Goal: Check status: Check status

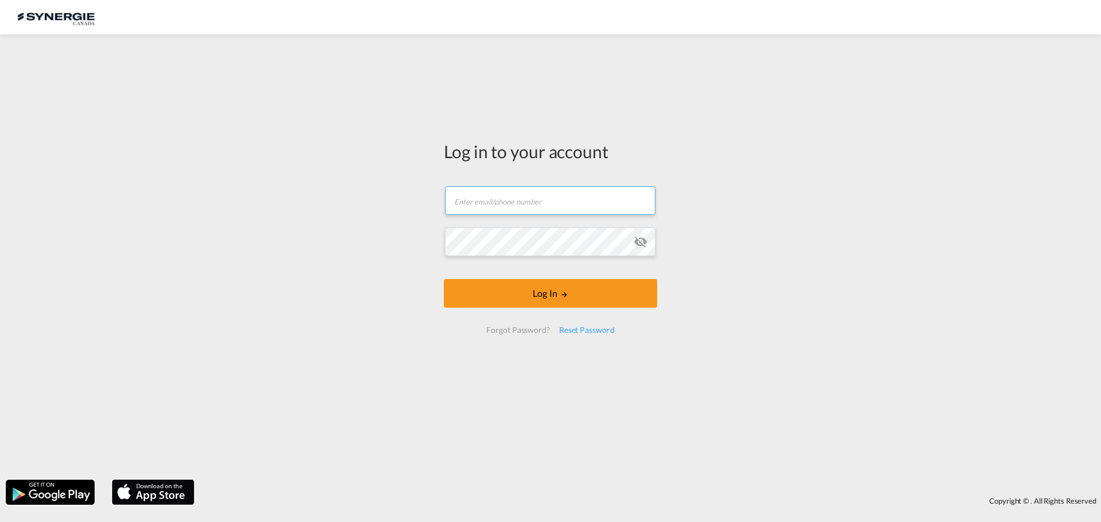
click at [569, 201] on input "text" at bounding box center [550, 200] width 210 height 29
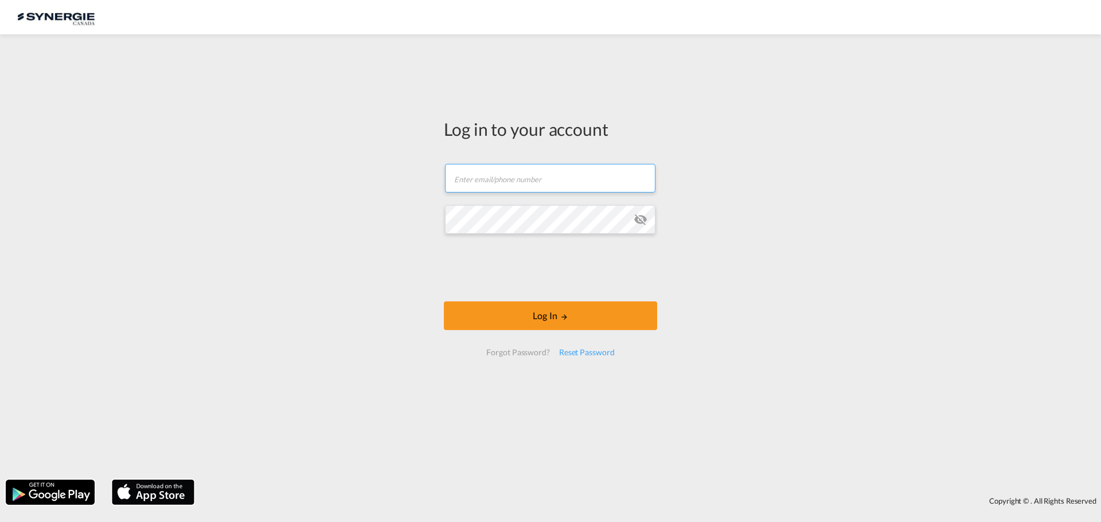
type input "ocean@gosynergie.com"
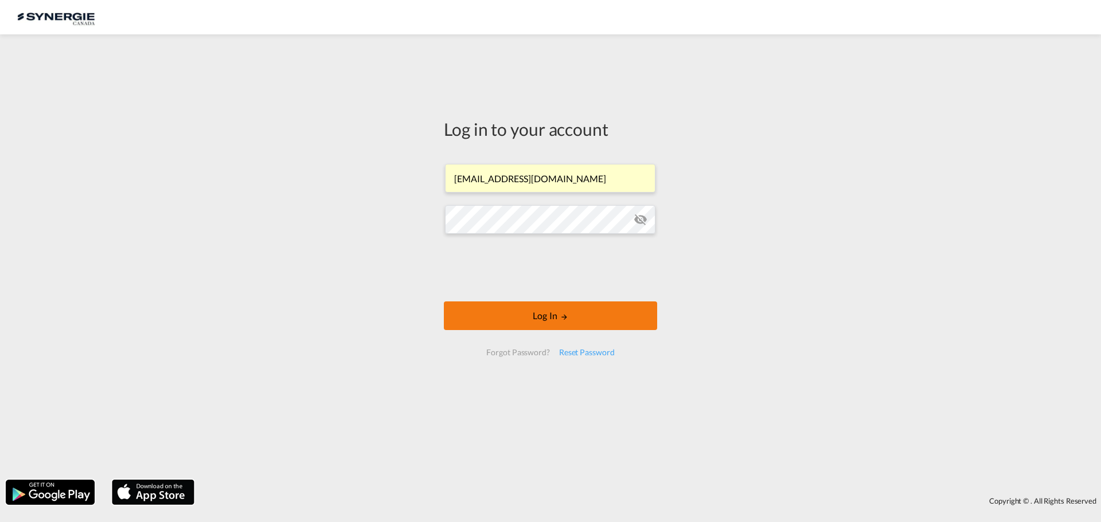
click at [557, 318] on button "Log In" at bounding box center [550, 316] width 213 height 29
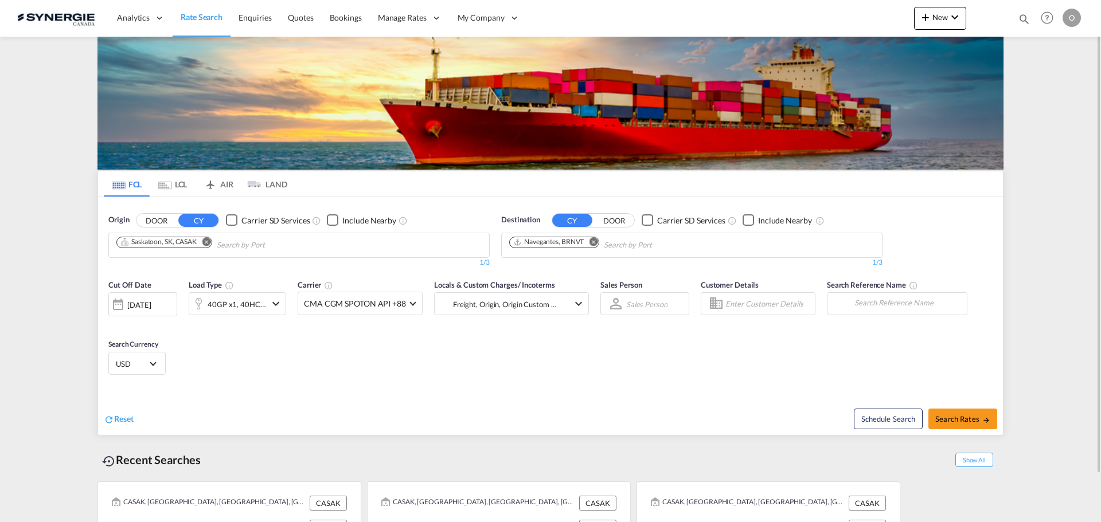
click at [1015, 17] on div "Bookings Quotes Enquiries Help Resources Product Release O My Profile Logout" at bounding box center [1047, 18] width 73 height 36
click at [1022, 18] on md-icon "icon-magnify" at bounding box center [1023, 19] width 13 height 13
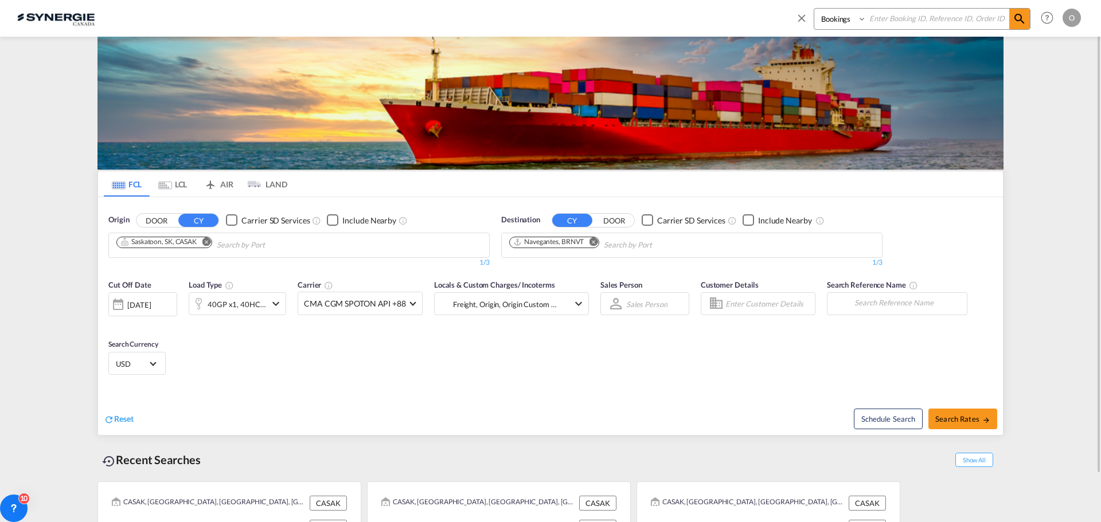
click at [843, 17] on select "Bookings Quotes Enquiries" at bounding box center [841, 19] width 54 height 21
select select "Quotes"
click at [814, 9] on select "Bookings Quotes Enquiries" at bounding box center [841, 19] width 54 height 21
click at [890, 14] on input at bounding box center [937, 19] width 143 height 20
paste input "SYC000013599"
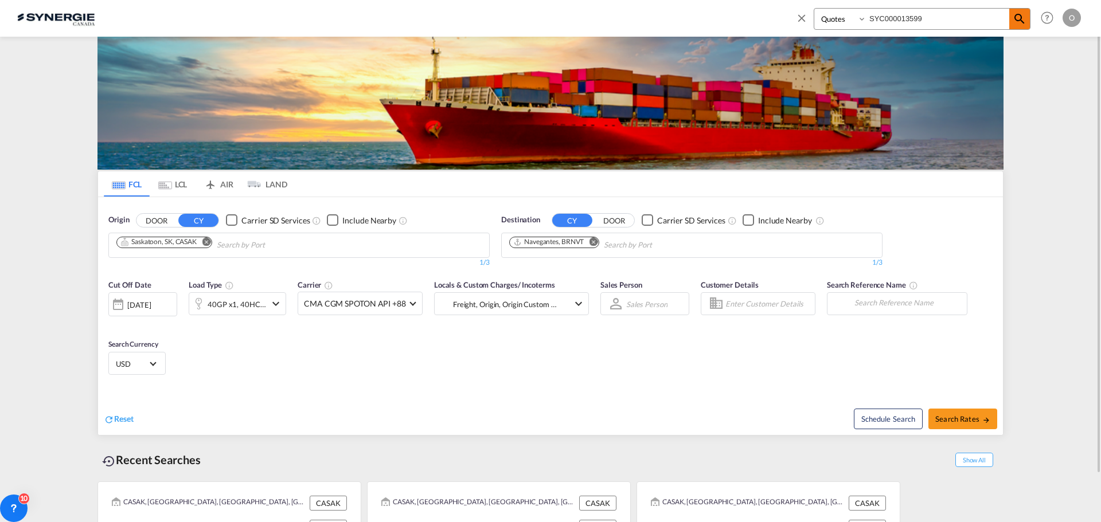
type input "SYC000013599"
click at [1020, 14] on md-icon "icon-magnify" at bounding box center [1019, 19] width 14 height 14
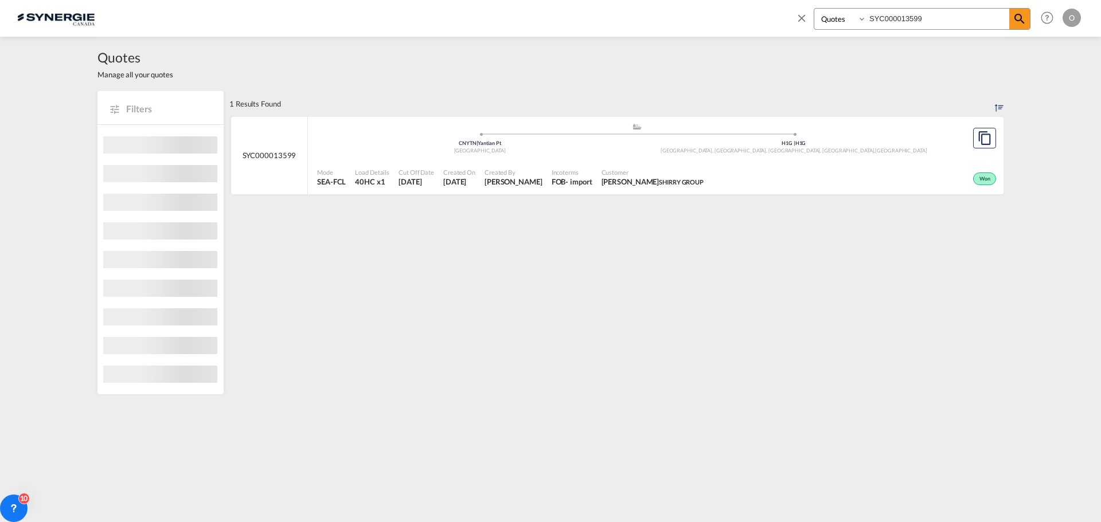
click at [520, 171] on span "Created By" at bounding box center [513, 172] width 58 height 9
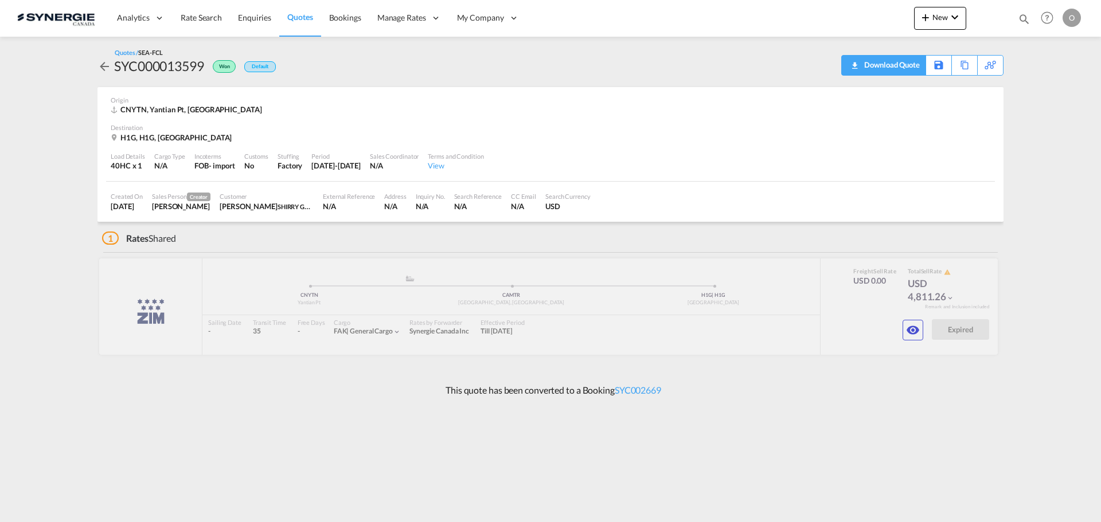
click at [847, 71] on span "Quote PDF is not available at this time" at bounding box center [854, 65] width 14 height 18
click at [913, 330] on md-icon "icon-eye" at bounding box center [913, 330] width 14 height 14
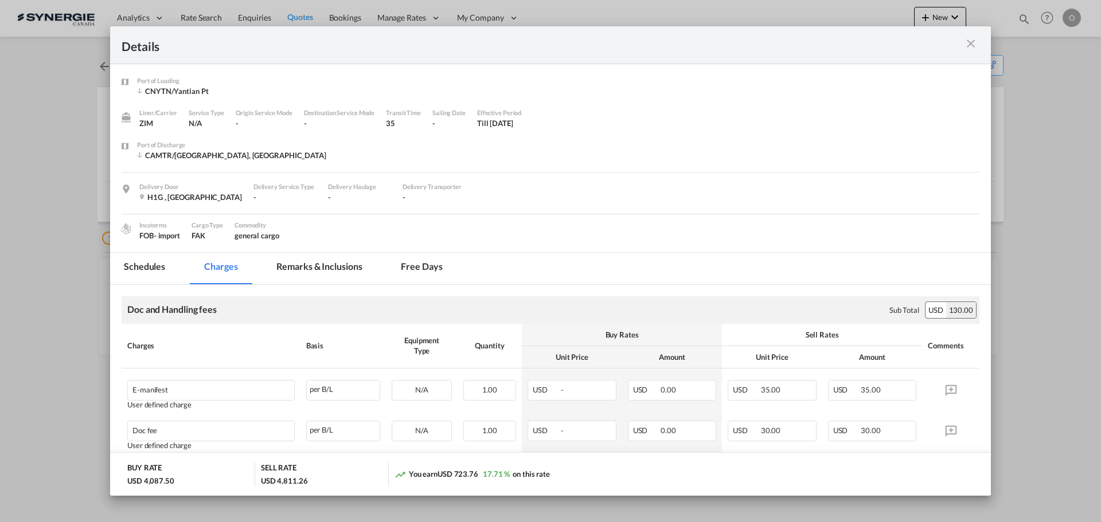
click at [310, 270] on md-tab-item "Remarks & Inclusions" at bounding box center [319, 269] width 113 height 32
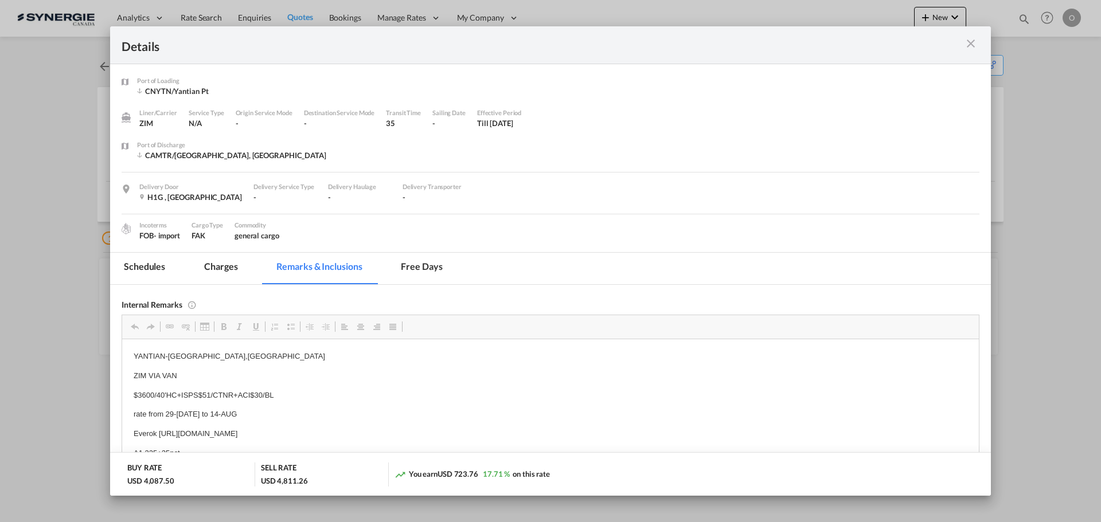
scroll to position [56, 0]
drag, startPoint x: 234, startPoint y: 263, endPoint x: 241, endPoint y: 267, distance: 8.5
click at [233, 263] on md-tab-item "Charges" at bounding box center [220, 269] width 61 height 32
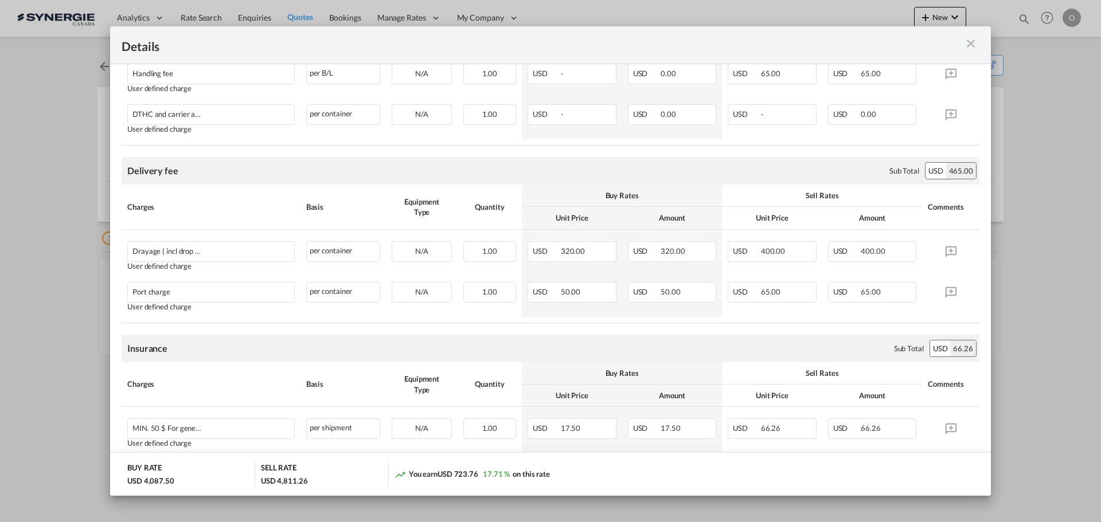
scroll to position [401, 0]
